Goal: Task Accomplishment & Management: Manage account settings

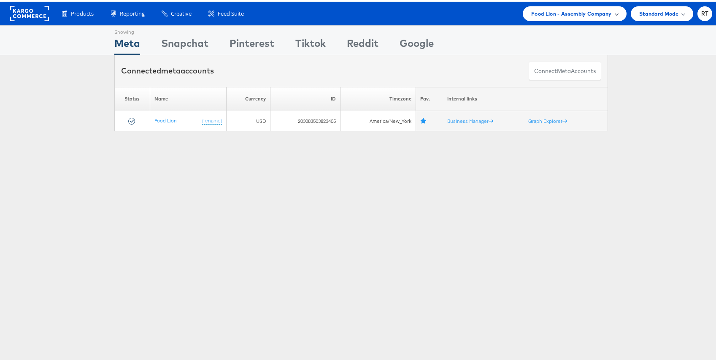
click at [596, 15] on span "Food Lion - Assembly Company" at bounding box center [571, 12] width 81 height 9
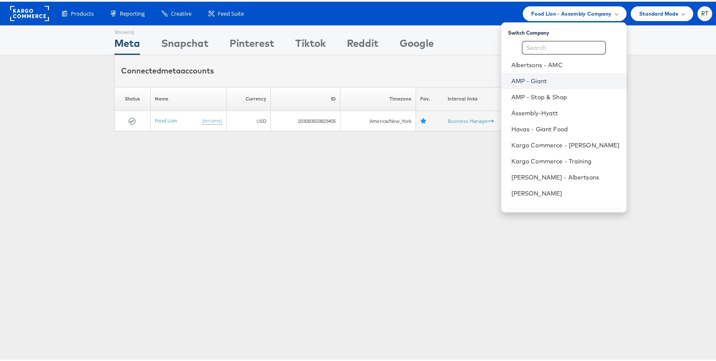
click at [554, 80] on link "AMP - Giant" at bounding box center [566, 79] width 108 height 8
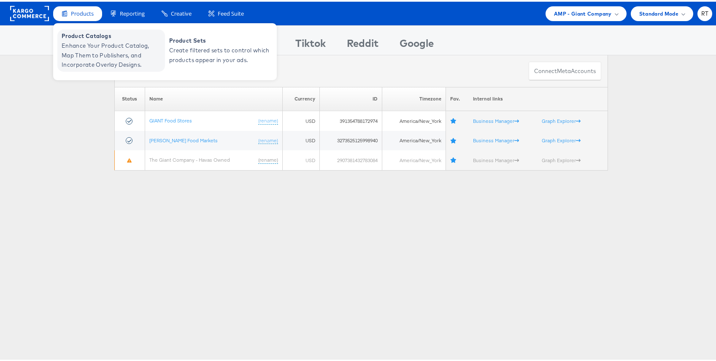
click at [88, 36] on span "Product Catalogs" at bounding box center [112, 35] width 101 height 10
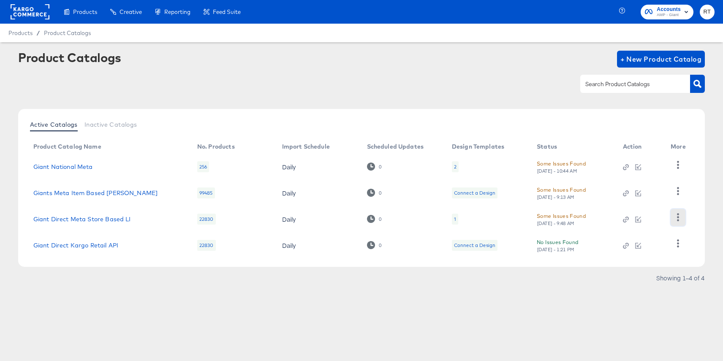
click at [675, 217] on icon "button" at bounding box center [678, 217] width 8 height 8
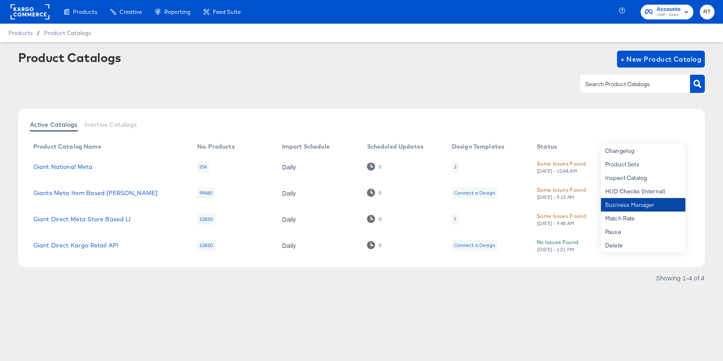
click at [658, 209] on div "Business Manager" at bounding box center [643, 205] width 84 height 14
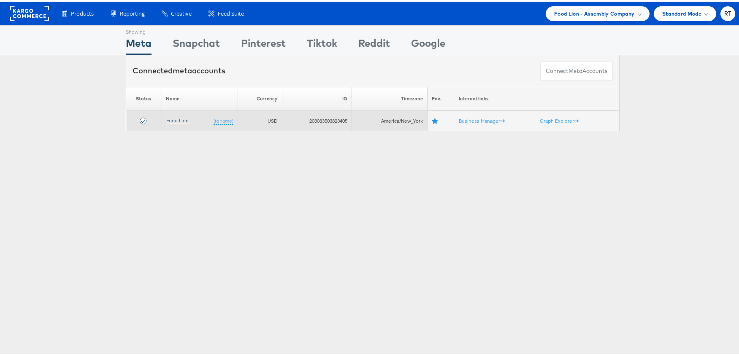
click at [172, 118] on link "Food Lion" at bounding box center [177, 119] width 22 height 6
